Goal: Transaction & Acquisition: Purchase product/service

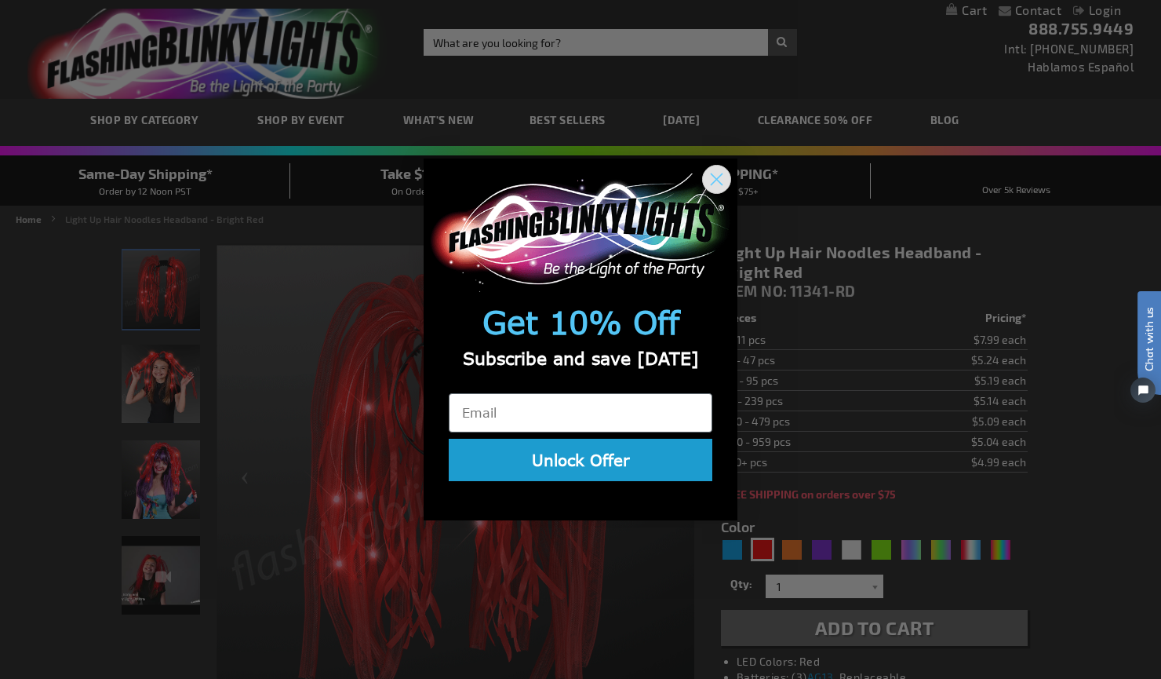
click at [717, 177] on icon "Close dialog" at bounding box center [717, 179] width 11 height 11
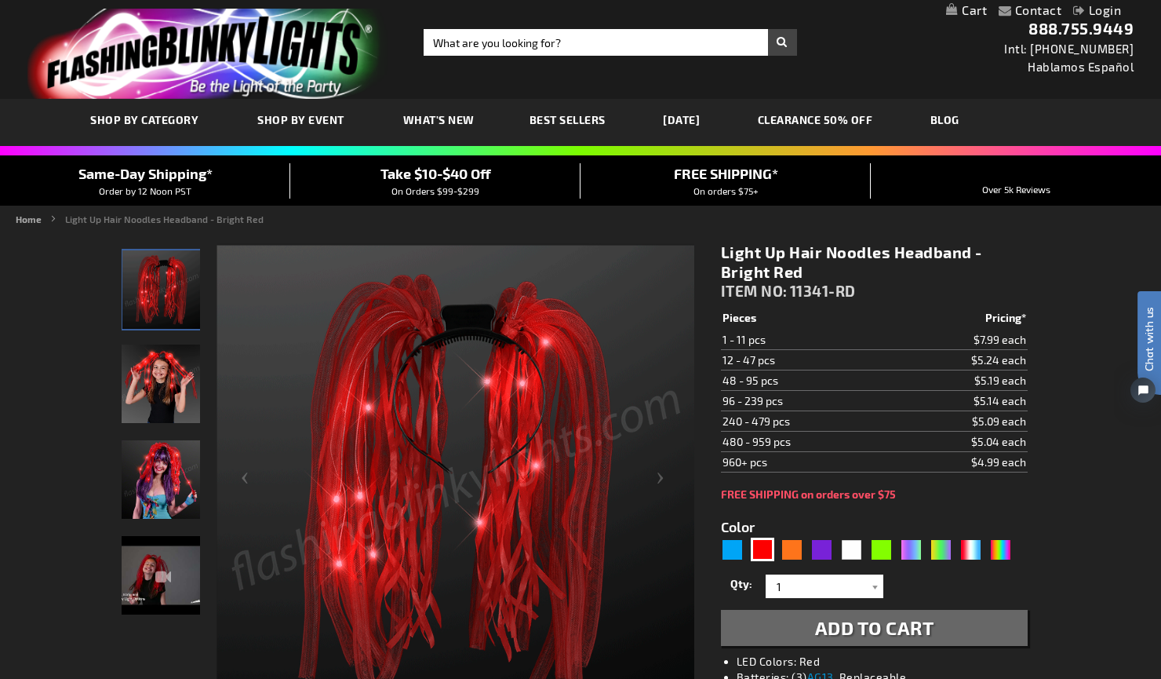
click at [869, 116] on link "CLEARANCE 50% OFF" at bounding box center [815, 119] width 139 height 53
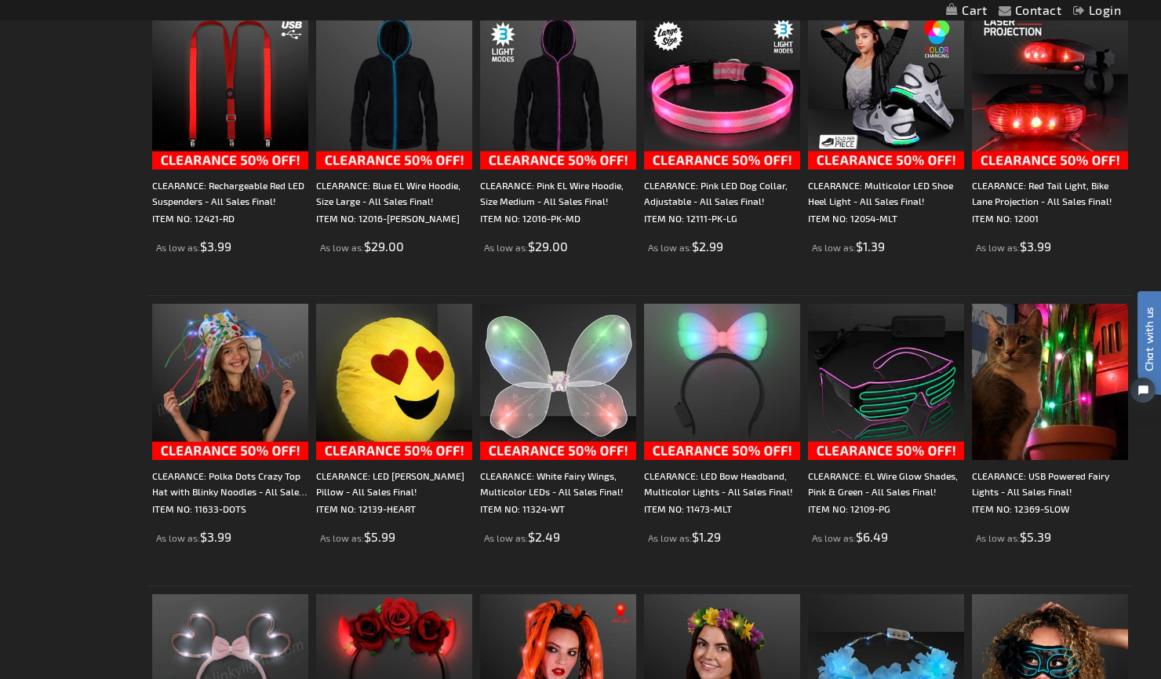
scroll to position [12, 0]
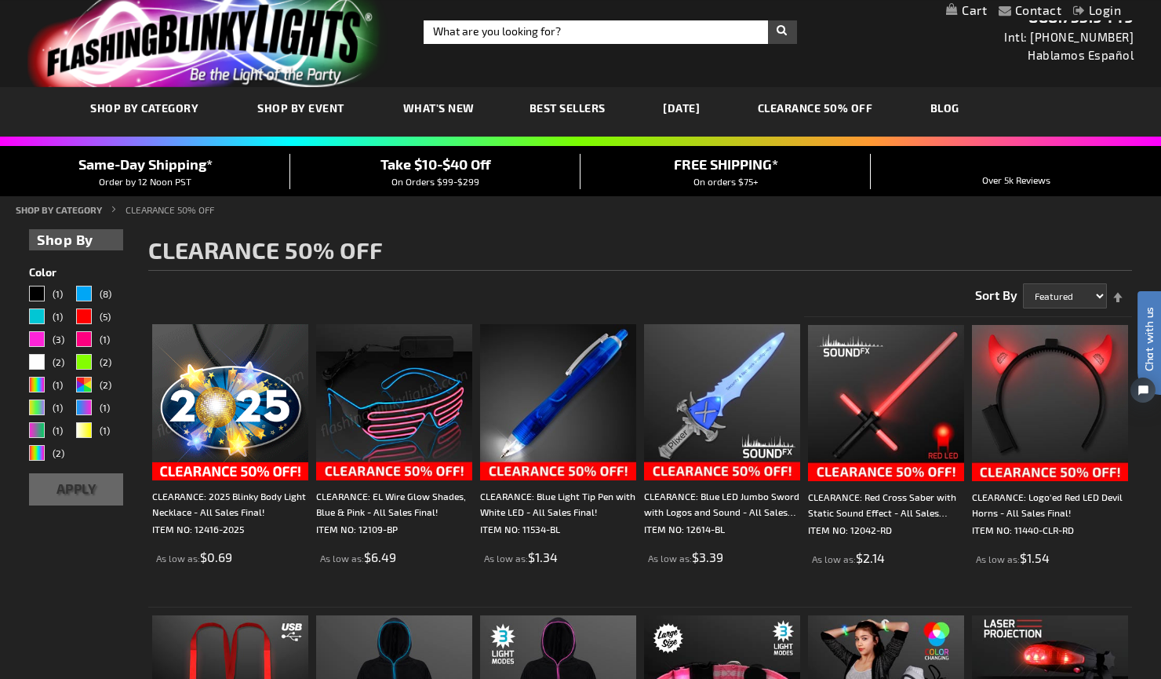
click at [413, 422] on img at bounding box center [394, 402] width 156 height 156
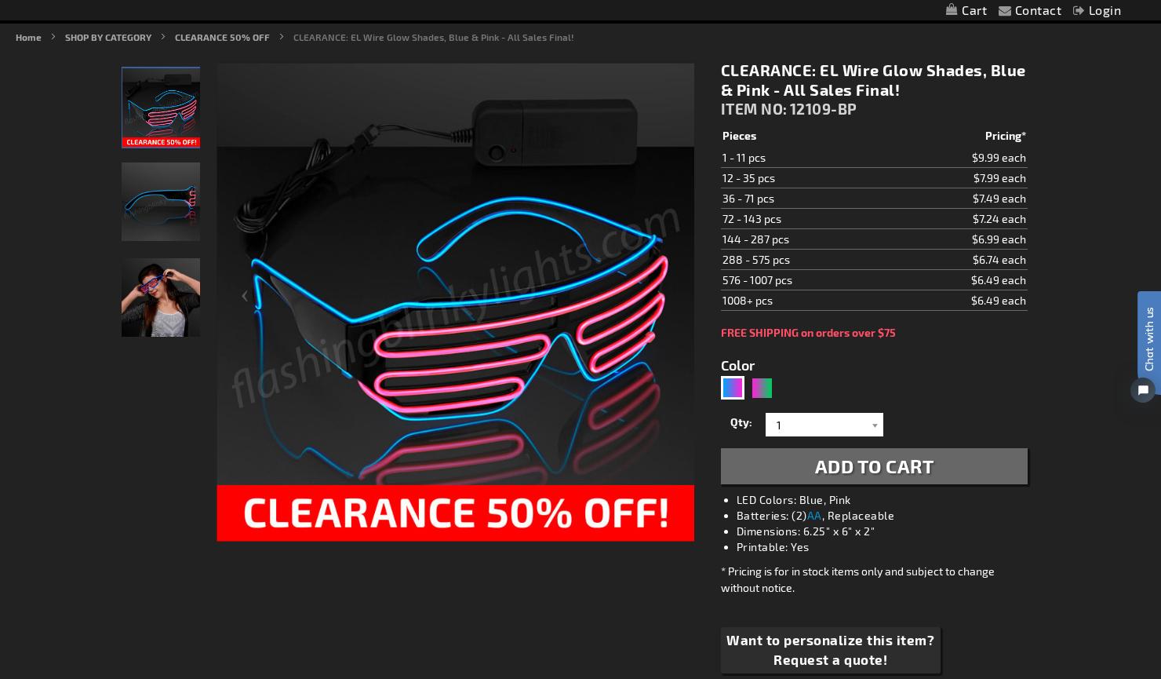
click at [169, 293] on img "Girl wearing EL Wire Blue & Pink Party Shades" at bounding box center [161, 297] width 78 height 78
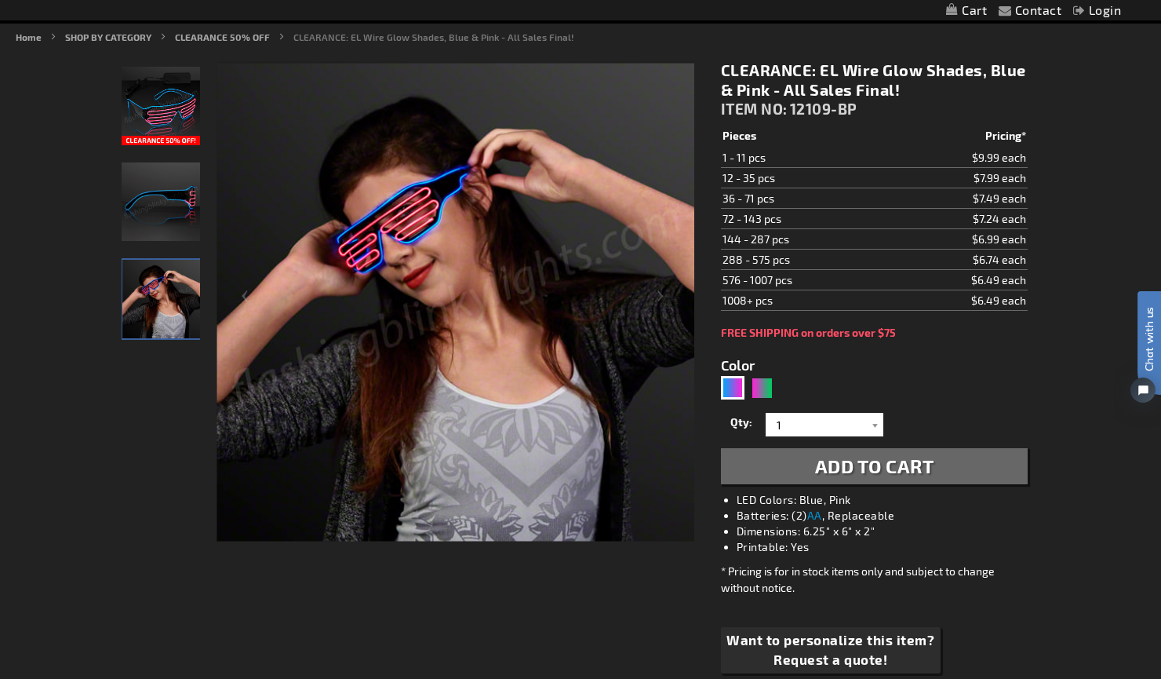
click at [153, 195] on img "EL Wire Blue & Pink Party Shades" at bounding box center [161, 201] width 78 height 78
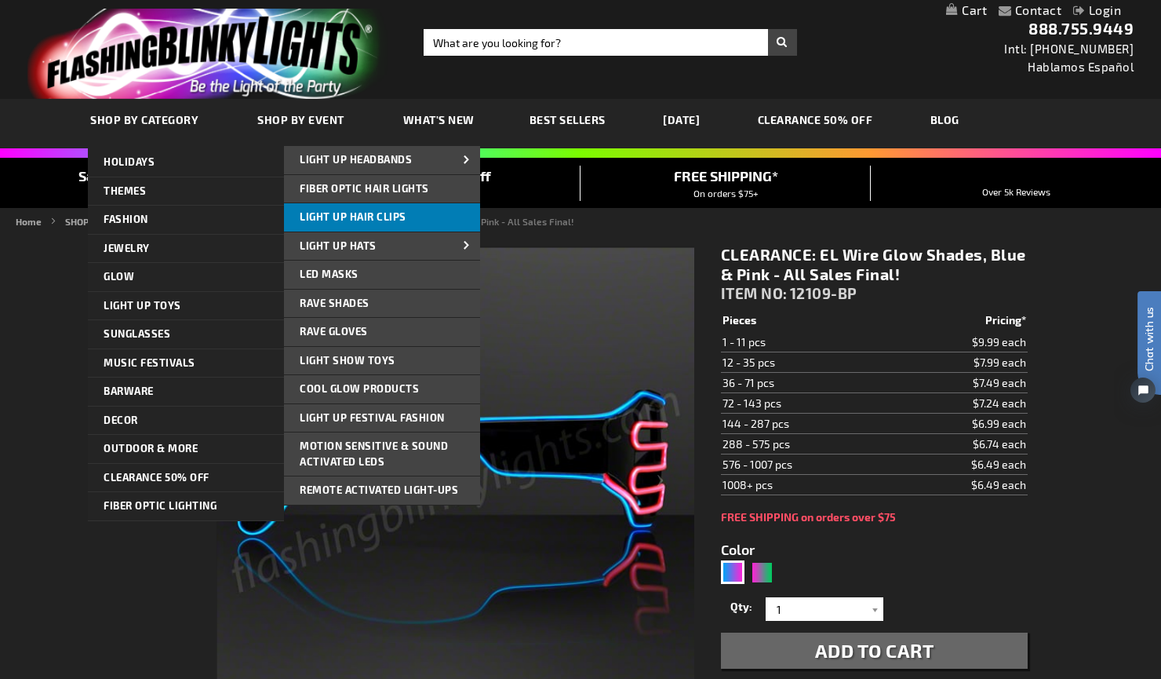
click at [400, 213] on span "Light Up Hair Clips" at bounding box center [353, 216] width 107 height 13
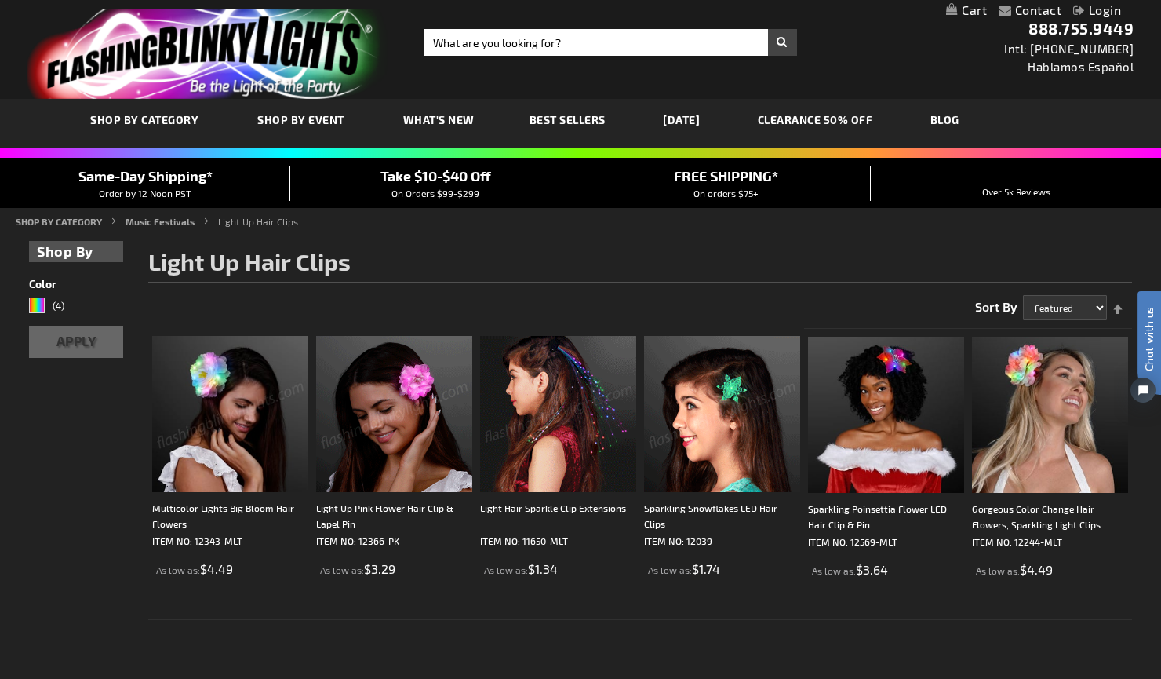
click at [562, 402] on img at bounding box center [558, 414] width 156 height 156
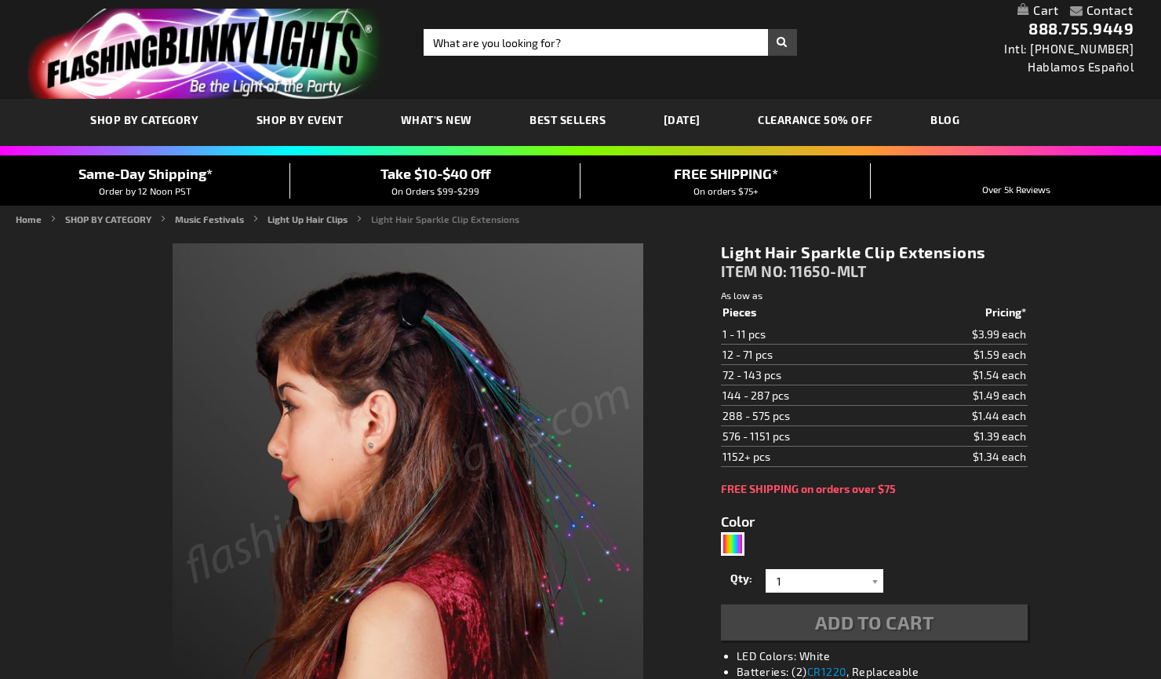
type input "5659"
